Goal: Task Accomplishment & Management: Complete application form

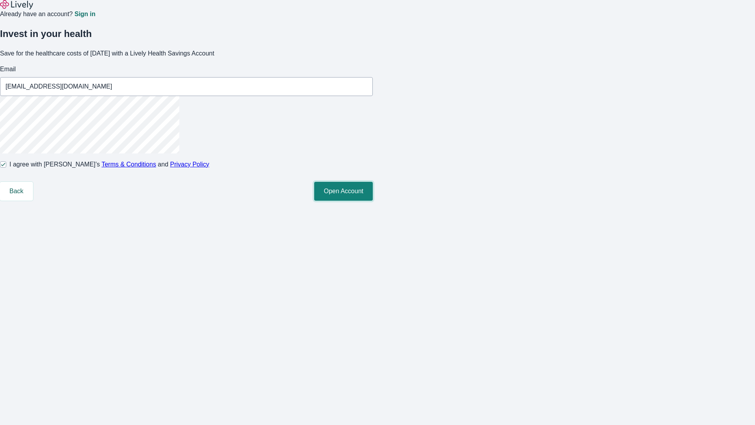
click at [373, 201] on button "Open Account" at bounding box center [343, 191] width 59 height 19
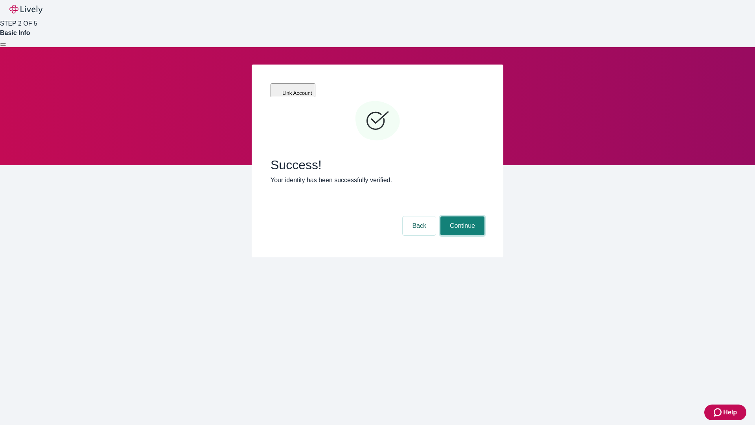
click at [461, 216] on button "Continue" at bounding box center [462, 225] width 44 height 19
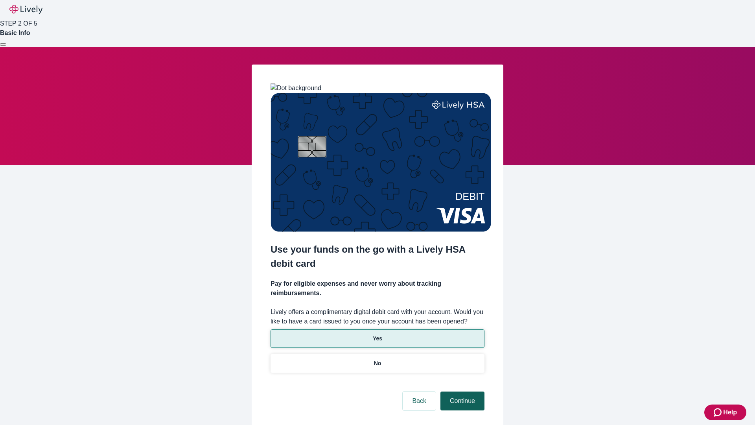
click at [377, 334] on p "Yes" at bounding box center [377, 338] width 9 height 8
click at [461, 391] on button "Continue" at bounding box center [462, 400] width 44 height 19
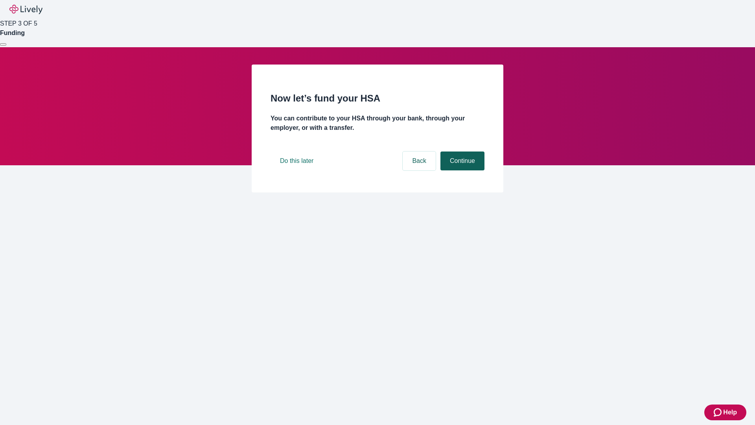
click at [461, 170] on button "Continue" at bounding box center [462, 160] width 44 height 19
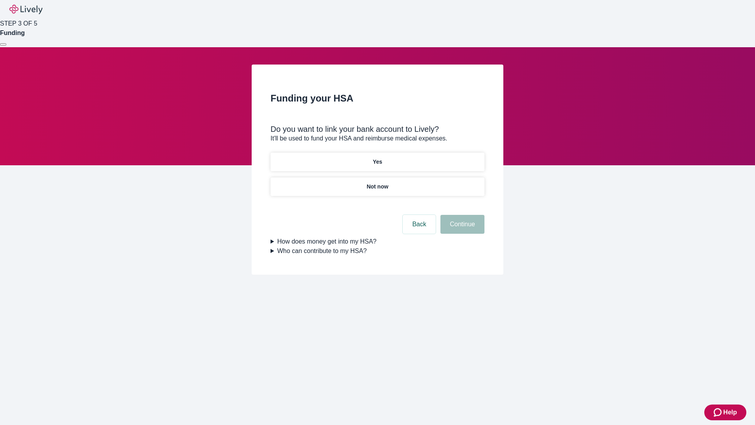
click at [377, 158] on p "Yes" at bounding box center [377, 162] width 9 height 8
click at [461, 215] on button "Continue" at bounding box center [462, 224] width 44 height 19
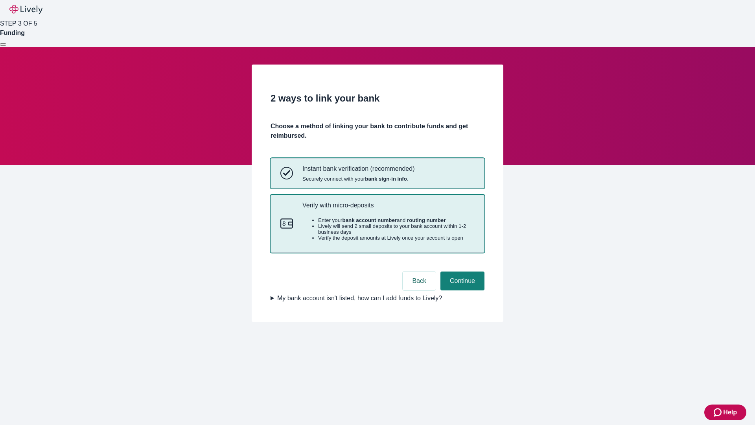
click at [388, 209] on p "Verify with micro-deposits" at bounding box center [388, 204] width 172 height 7
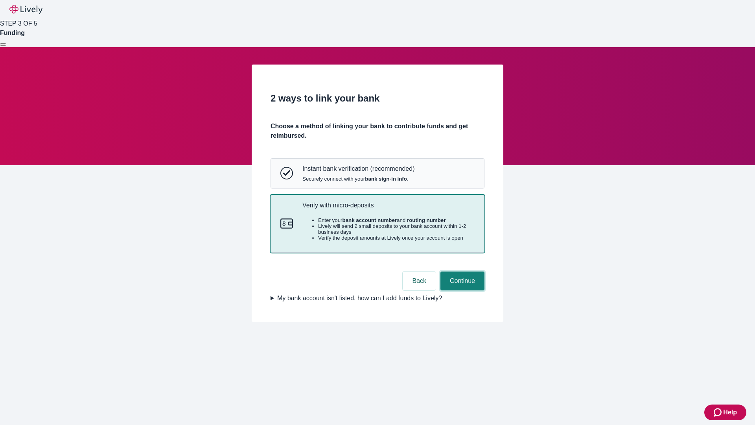
click at [461, 290] on button "Continue" at bounding box center [462, 280] width 44 height 19
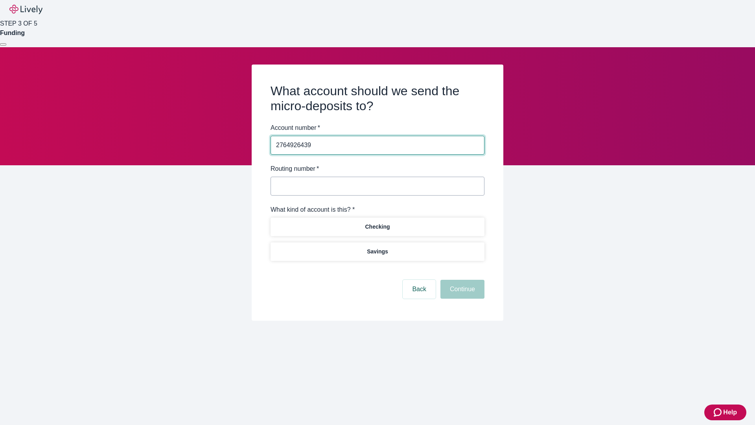
type input "2764926439"
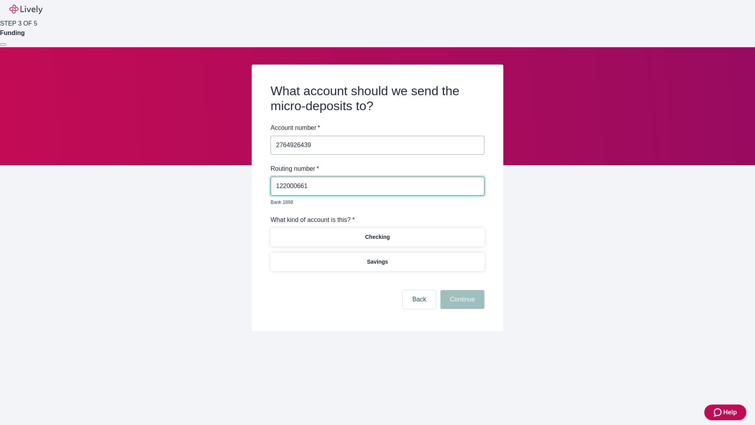
type input "122000661"
click at [377, 233] on p "Checking" at bounding box center [377, 237] width 25 height 8
click at [461, 290] on button "Continue" at bounding box center [462, 299] width 44 height 19
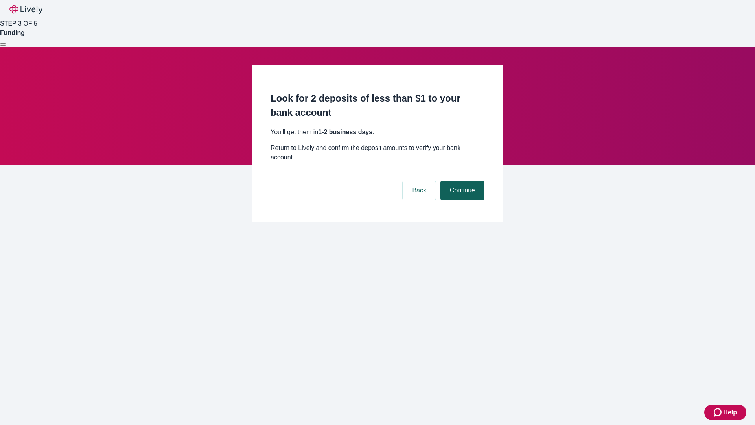
click at [461, 181] on button "Continue" at bounding box center [462, 190] width 44 height 19
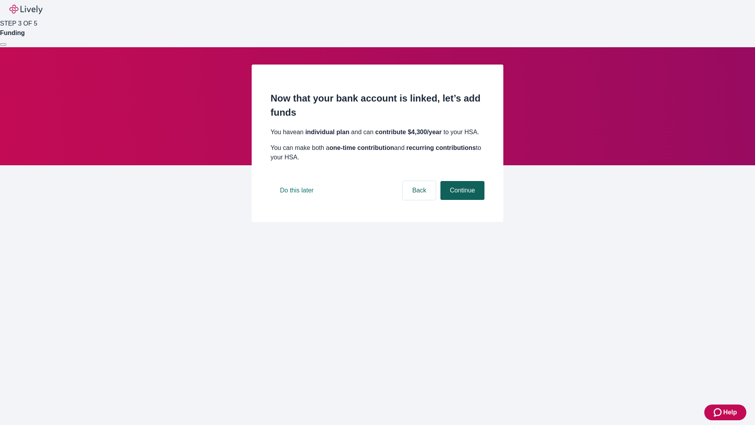
click at [461, 200] on button "Continue" at bounding box center [462, 190] width 44 height 19
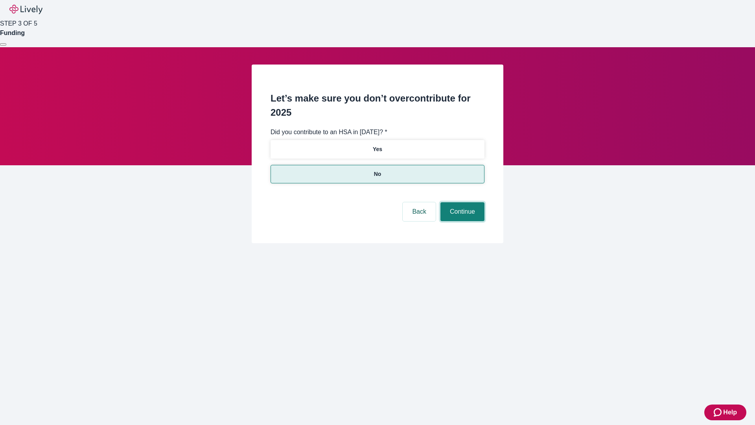
click at [461, 202] on button "Continue" at bounding box center [462, 211] width 44 height 19
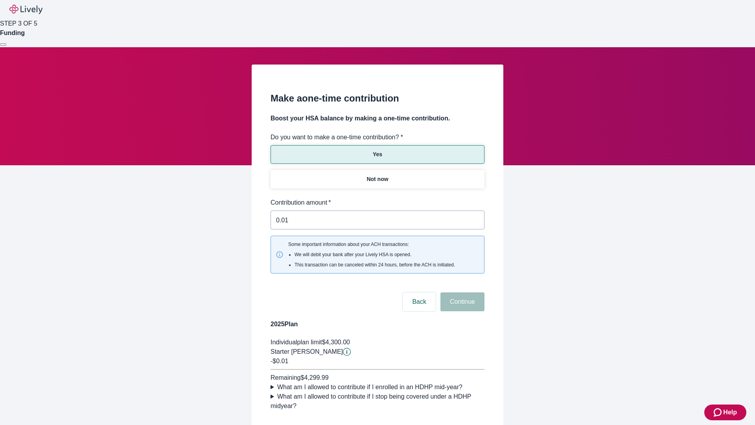
type input "0.01"
click at [461, 292] on button "Continue" at bounding box center [462, 301] width 44 height 19
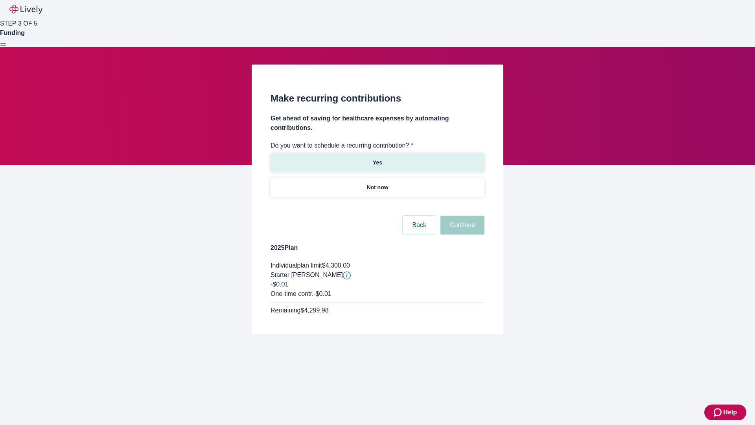
click at [377, 158] on p "Yes" at bounding box center [377, 162] width 9 height 8
click at [377, 206] on body "Help STEP 3 OF 5 Funding Make recurring contributions Get ahead of saving for h…" at bounding box center [377, 186] width 755 height 372
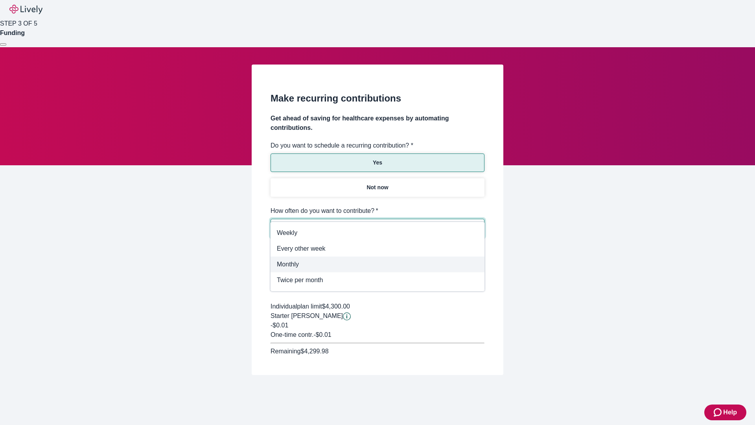
click at [378, 262] on span "Monthly" at bounding box center [377, 264] width 201 height 9
type input "Monthly"
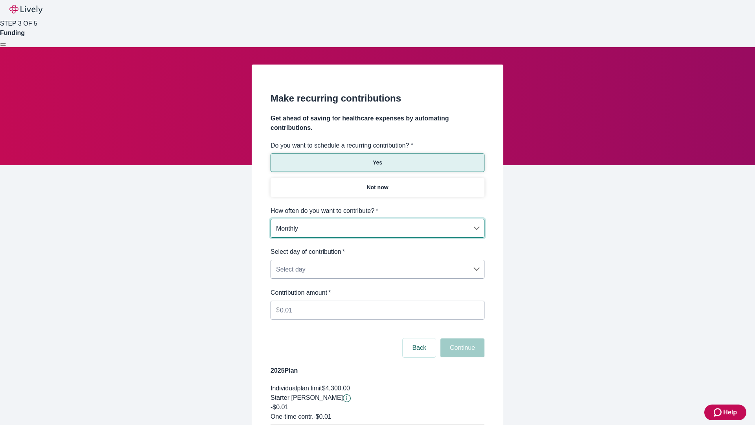
click at [377, 247] on body "Help STEP 3 OF 5 Funding Make recurring contributions Get ahead of saving for h…" at bounding box center [377, 247] width 755 height 494
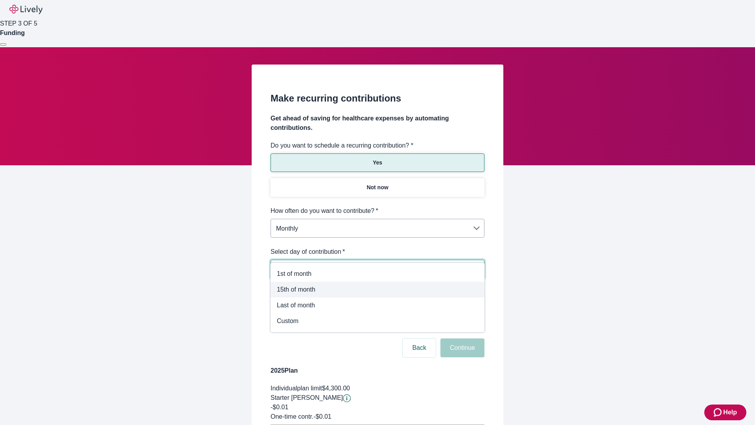
click at [378, 289] on span "15th of month" at bounding box center [377, 289] width 201 height 9
type input "Monthly15th"
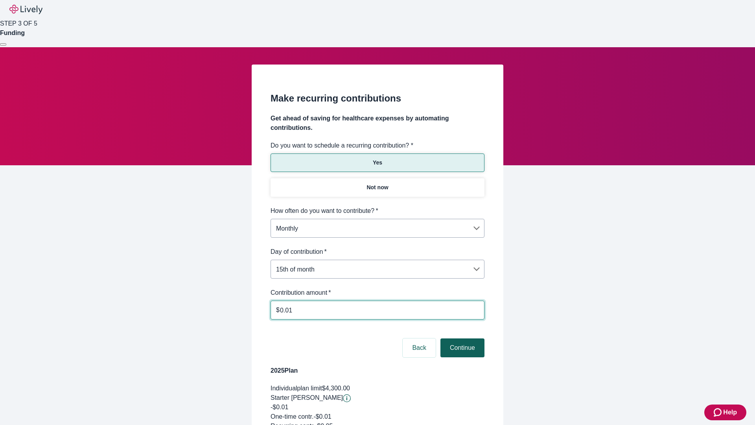
click at [461, 338] on button "Continue" at bounding box center [462, 347] width 44 height 19
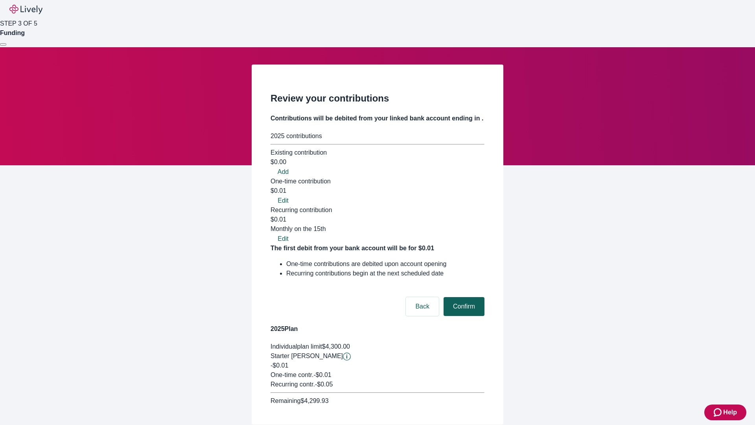
click at [463, 297] on button "Confirm" at bounding box center [464, 306] width 41 height 19
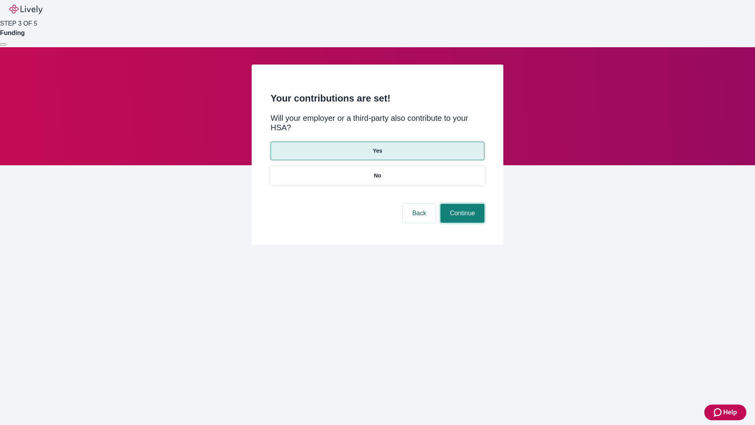
click at [461, 204] on button "Continue" at bounding box center [462, 213] width 44 height 19
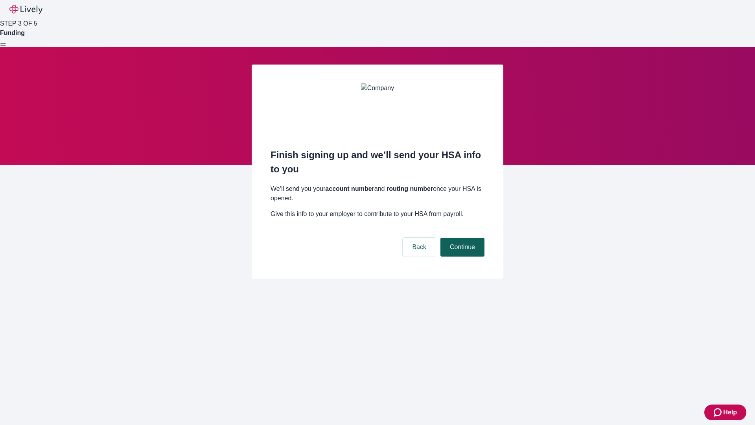
click at [461, 238] on button "Continue" at bounding box center [462, 247] width 44 height 19
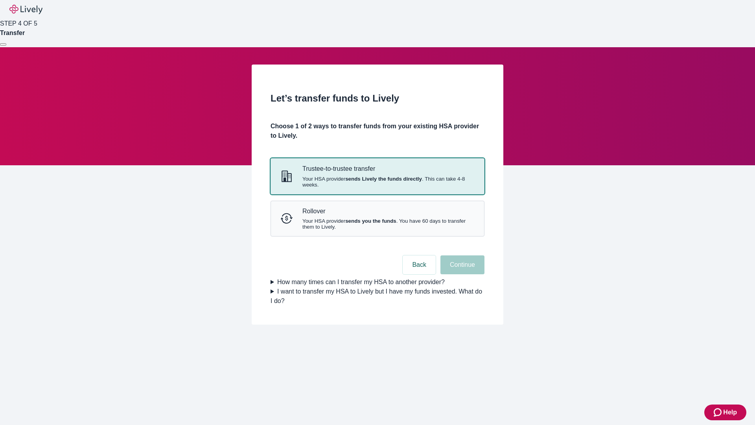
click at [377, 182] on strong "sends Lively the funds directly" at bounding box center [383, 179] width 77 height 6
click at [461, 274] on button "Continue" at bounding box center [462, 264] width 44 height 19
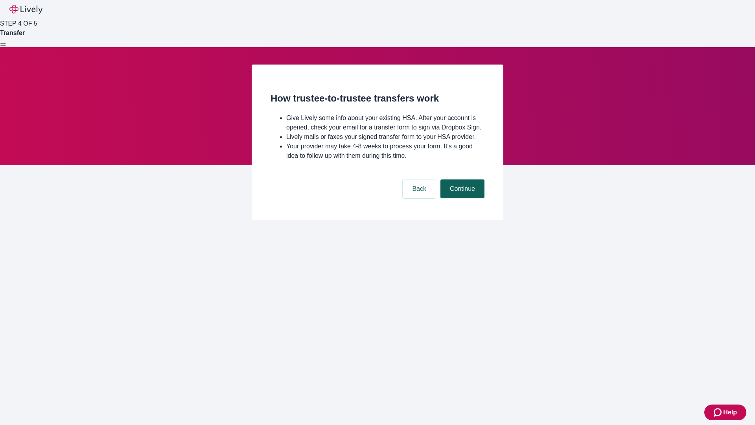
click at [461, 198] on button "Continue" at bounding box center [462, 188] width 44 height 19
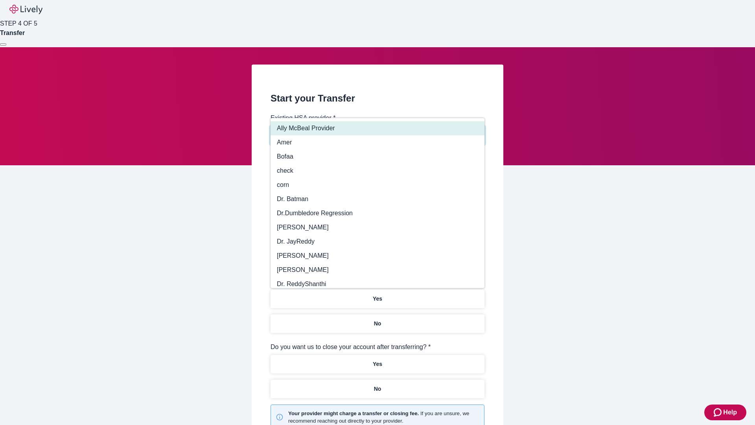
type input "Other"
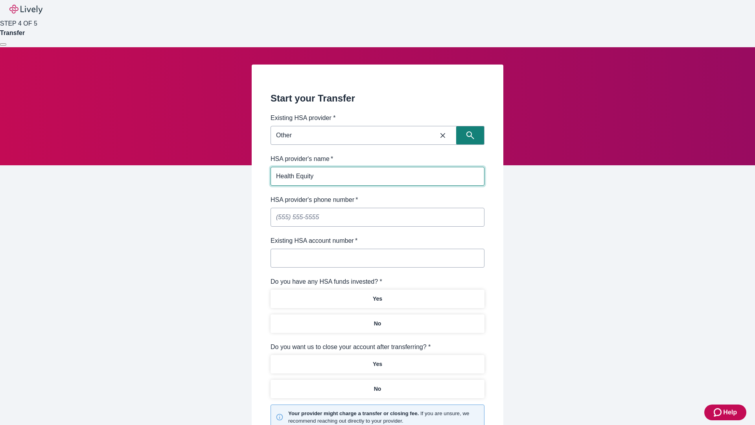
type input "Health Equity"
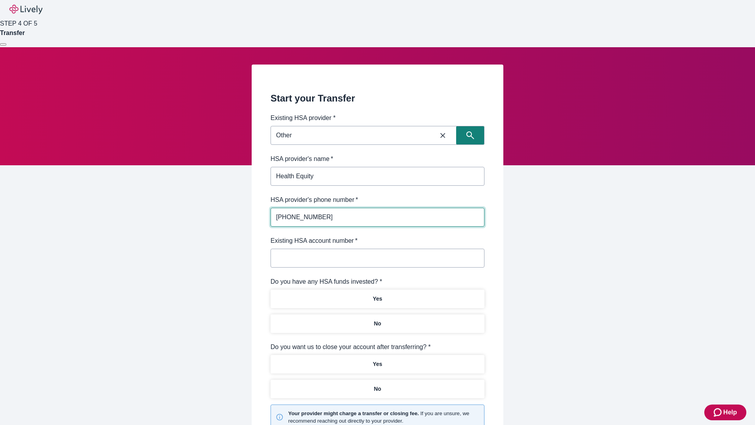
type input "[PHONE_NUMBER]"
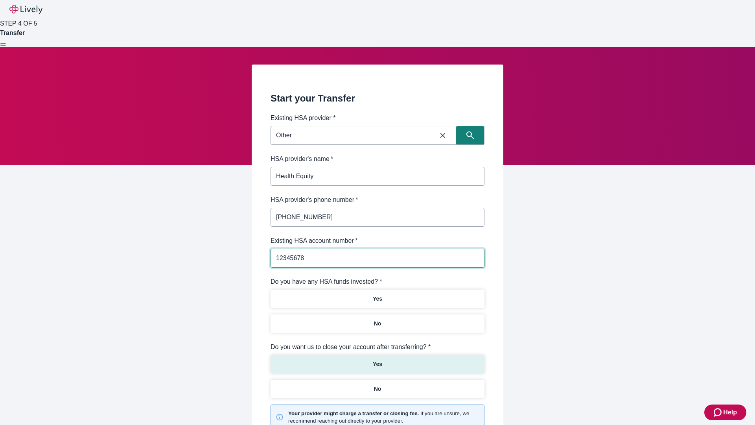
type input "12345678"
click at [377, 319] on p "No" at bounding box center [377, 323] width 7 height 8
click at [377, 360] on p "Yes" at bounding box center [377, 364] width 9 height 8
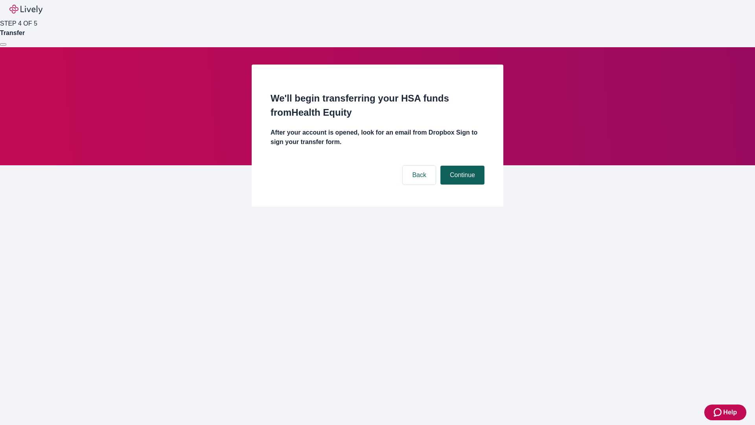
click at [461, 166] on button "Continue" at bounding box center [462, 175] width 44 height 19
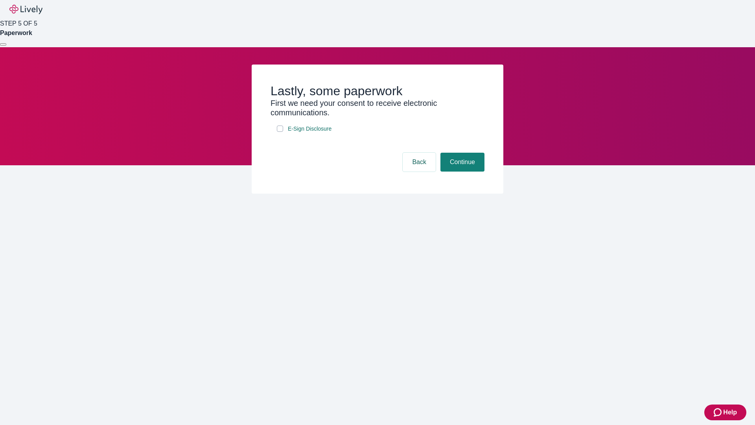
click at [280, 132] on input "E-Sign Disclosure" at bounding box center [280, 128] width 6 height 6
checkbox input "true"
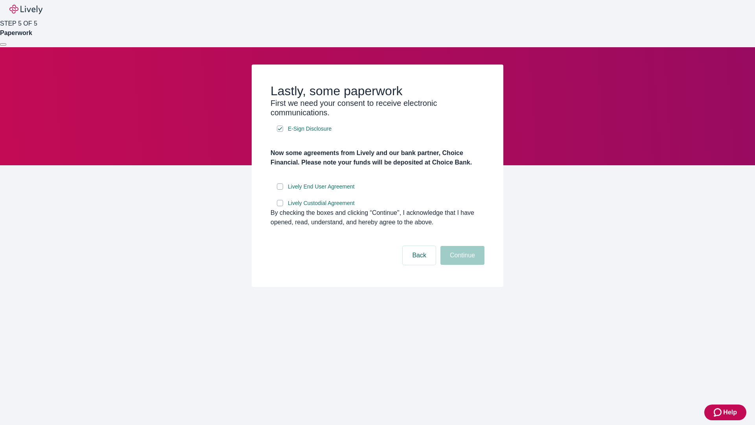
click at [280, 190] on input "Lively End User Agreement" at bounding box center [280, 186] width 6 height 6
checkbox input "true"
click at [280, 206] on input "Lively Custodial Agreement" at bounding box center [280, 203] width 6 height 6
checkbox input "true"
click at [461, 265] on button "Continue" at bounding box center [462, 255] width 44 height 19
